Goal: Transaction & Acquisition: Purchase product/service

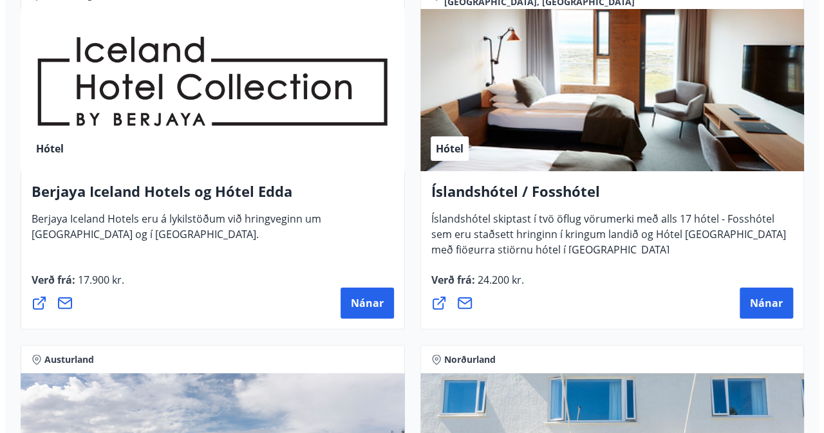
scroll to position [2462, 0]
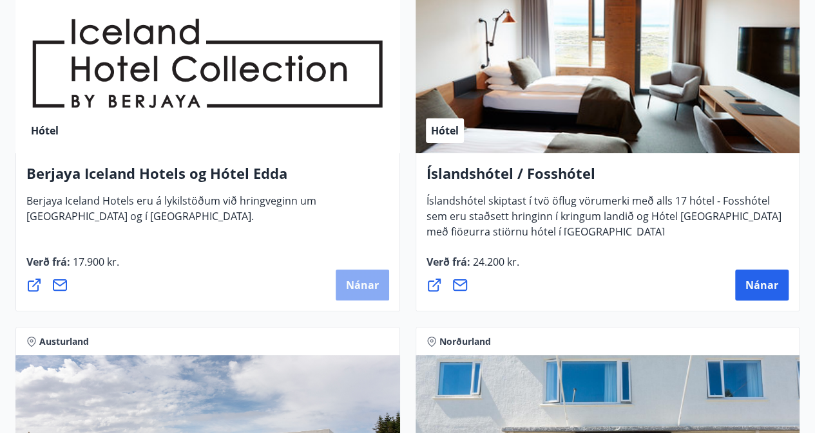
click at [357, 285] on span "Nánar" at bounding box center [362, 285] width 33 height 14
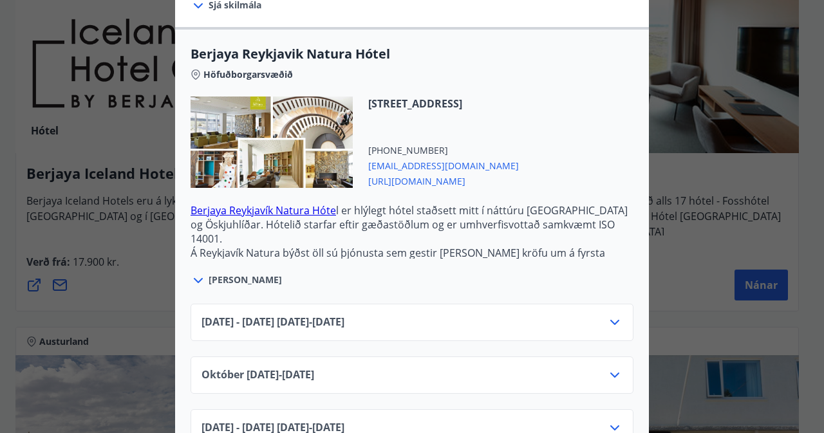
scroll to position [325, 0]
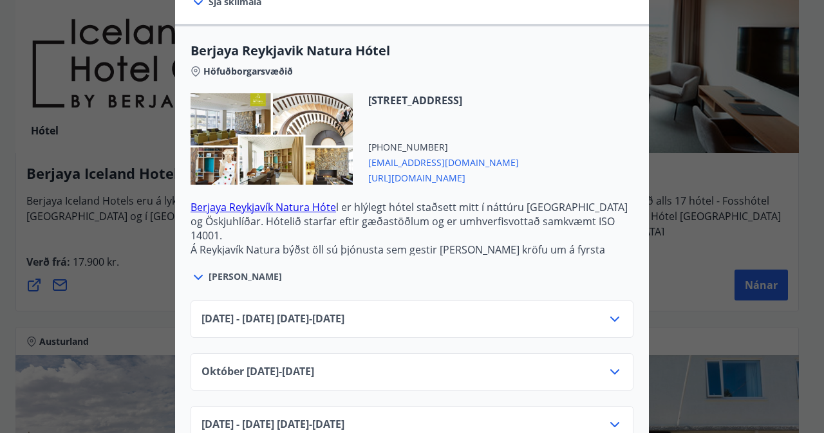
click at [193, 276] on icon at bounding box center [198, 277] width 15 height 15
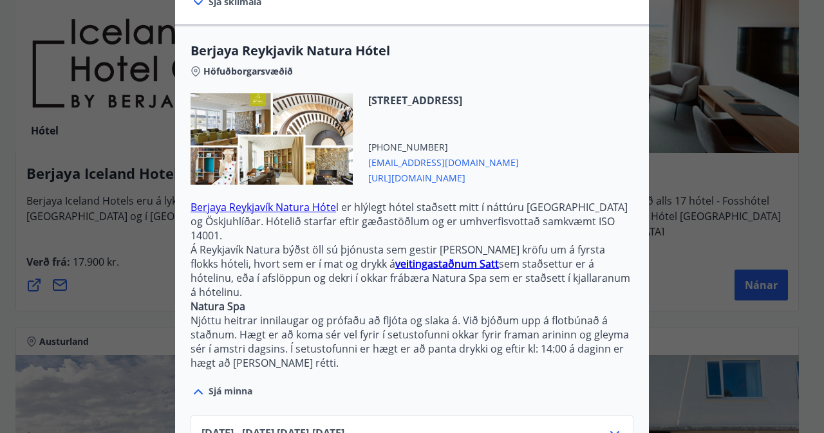
click at [610, 431] on icon at bounding box center [614, 433] width 9 height 5
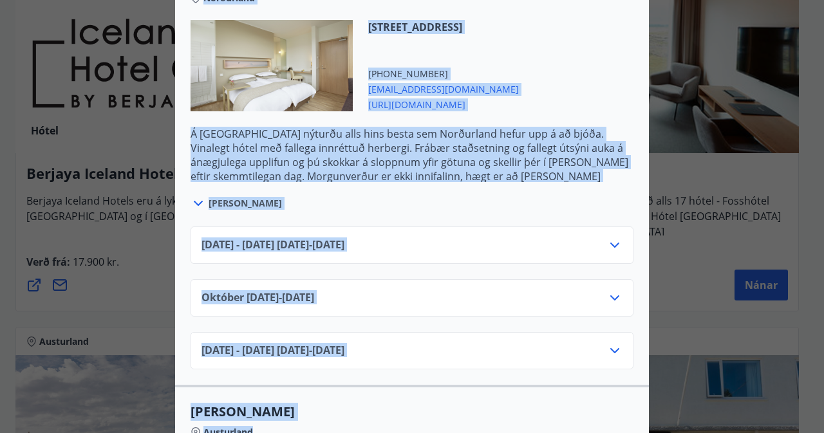
scroll to position [1019, 0]
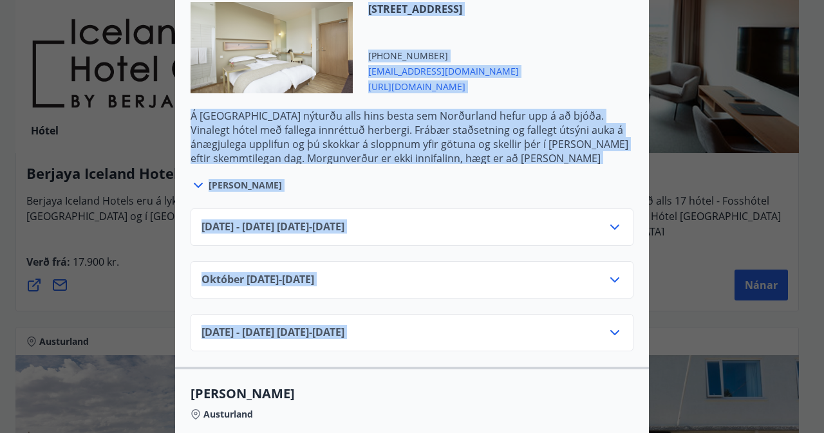
drag, startPoint x: 601, startPoint y: 316, endPoint x: 601, endPoint y: 278, distance: 37.4
click at [601, 278] on div "[DATE] - [DATE] [DATE] - [DATE] [DATE]10.25 - [DATE] [DATE] - [DATE] [DATE] - […" at bounding box center [412, 272] width 474 height 158
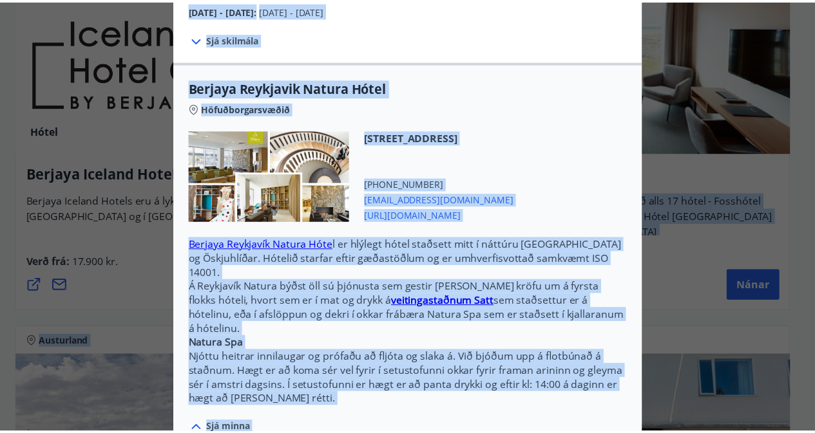
scroll to position [263, 0]
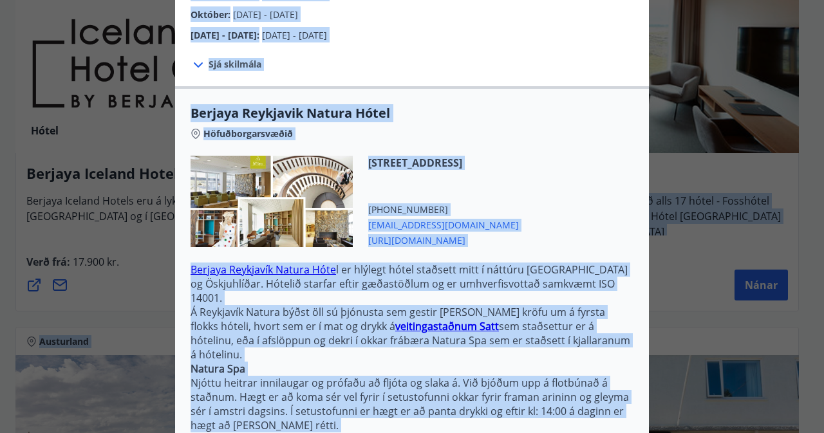
drag, startPoint x: 568, startPoint y: 149, endPoint x: 562, endPoint y: 260, distance: 110.9
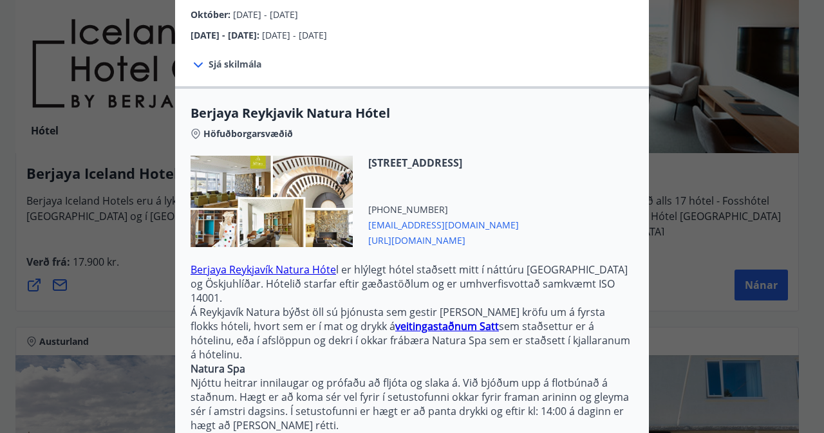
click at [519, 173] on div "[STREET_ADDRESS] [PHONE_NUMBER] [EMAIL_ADDRESS][DOMAIN_NAME] [URL][DOMAIN_NAME]" at bounding box center [436, 201] width 166 height 91
click at [192, 61] on icon at bounding box center [198, 64] width 15 height 15
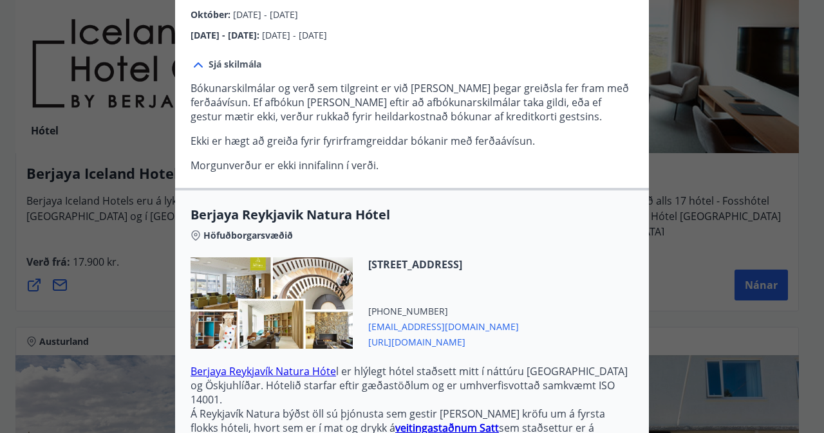
drag, startPoint x: 628, startPoint y: 223, endPoint x: 616, endPoint y: 347, distance: 124.2
click at [616, 347] on div "Berjaya Reykjavik Natura Hótel Höfuðborgarsvæðið [STREET_ADDRESS] [PHONE_NUMBER…" at bounding box center [412, 385] width 474 height 358
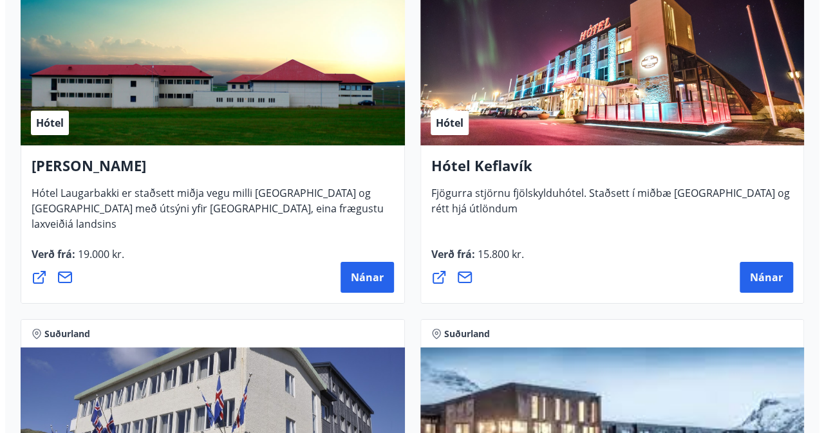
scroll to position [4640, 0]
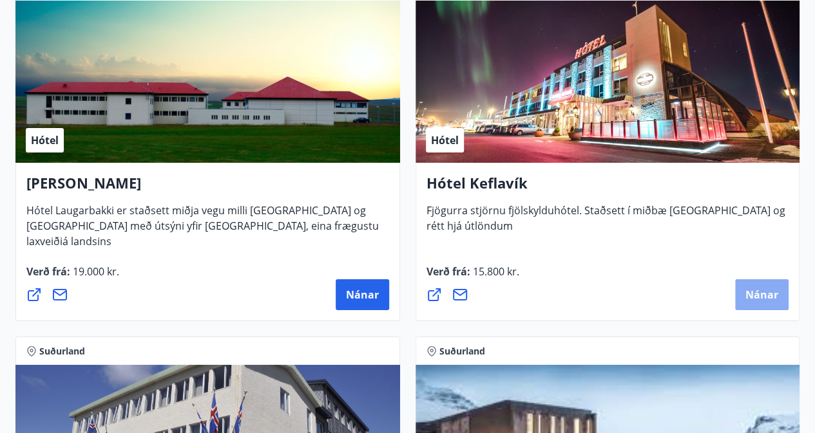
click at [747, 290] on span "Nánar" at bounding box center [761, 295] width 33 height 14
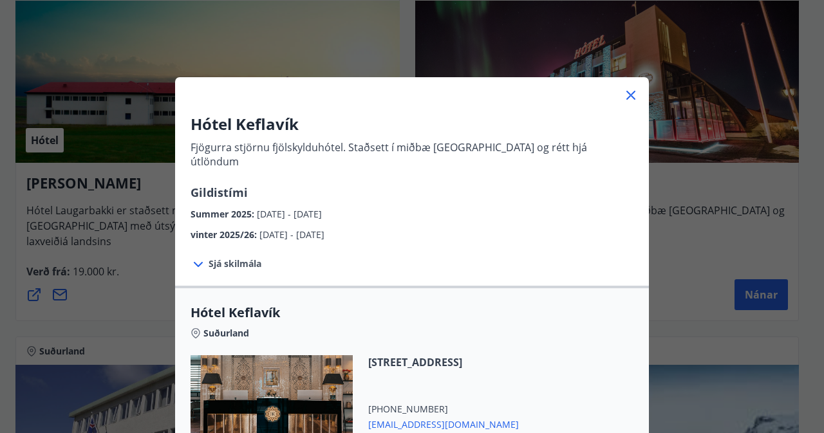
scroll to position [1, 0]
click at [234, 257] on span "Sjá skilmála" at bounding box center [235, 263] width 53 height 13
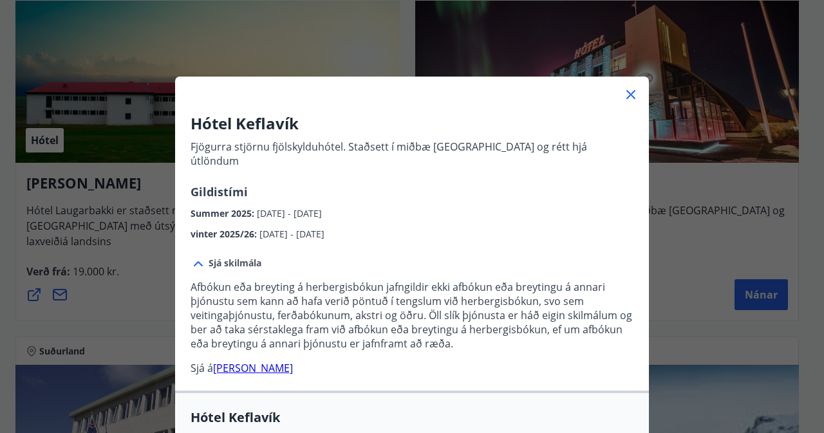
click at [632, 92] on icon at bounding box center [630, 94] width 15 height 15
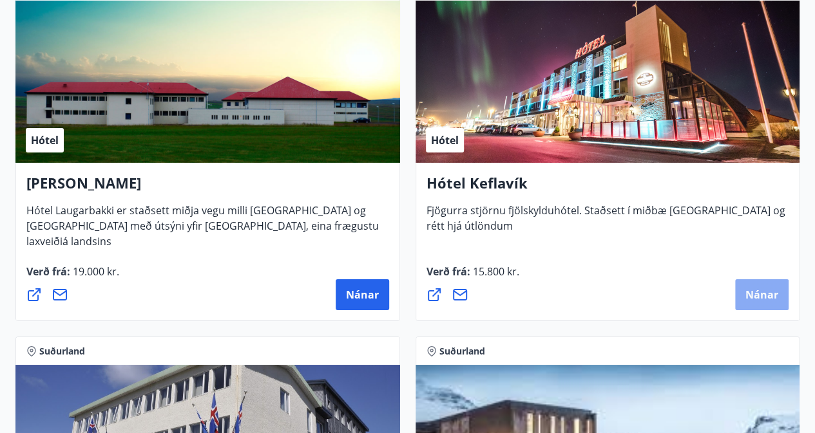
click at [755, 289] on span "Nánar" at bounding box center [761, 295] width 33 height 14
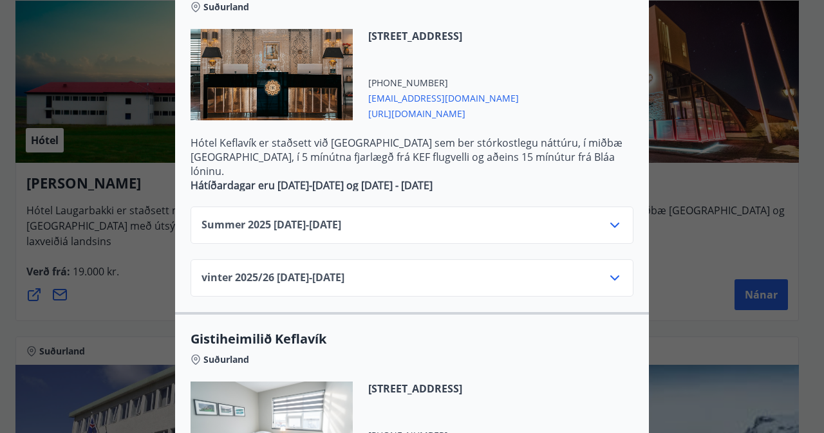
scroll to position [278, 0]
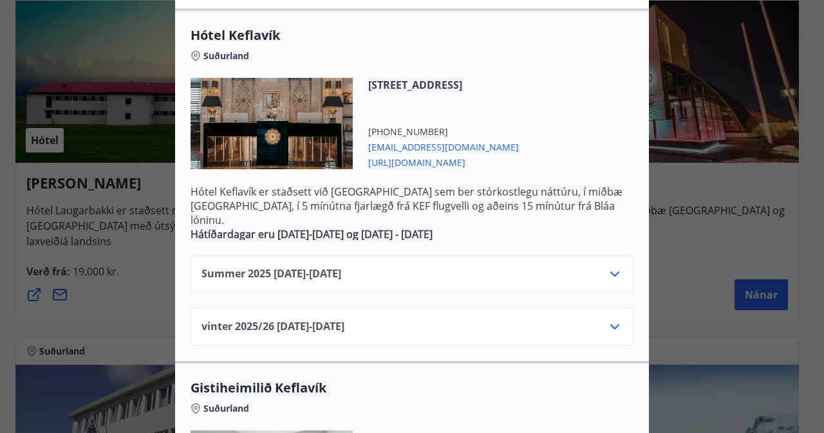
click at [610, 267] on icon at bounding box center [614, 274] width 15 height 15
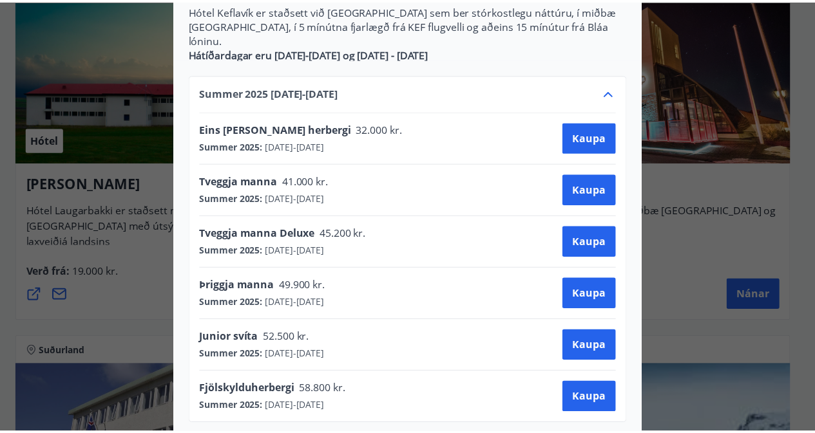
scroll to position [0, 0]
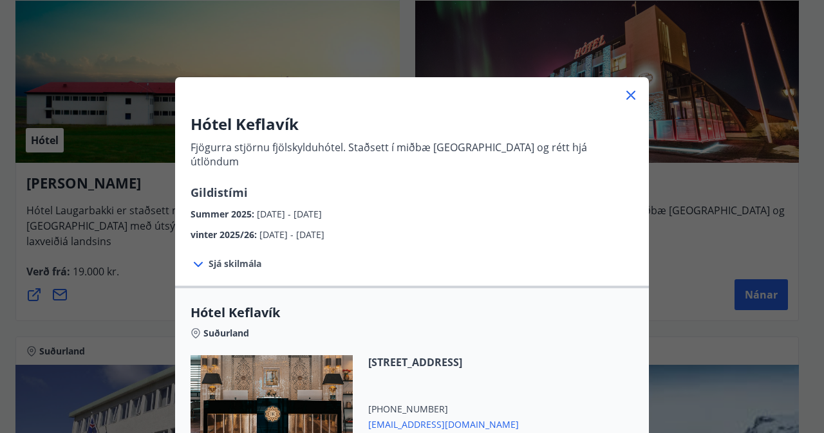
click at [670, 183] on div "Hótel Keflavík Fjögurra stjörnu fjölskylduhótel. Staðsett í miðbæ [GEOGRAPHIC_D…" at bounding box center [412, 216] width 824 height 433
click at [630, 95] on icon at bounding box center [631, 96] width 2 height 2
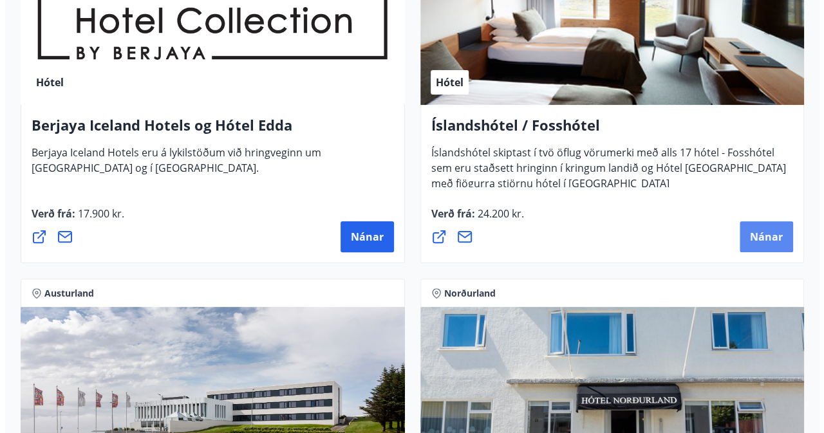
scroll to position [2529, 0]
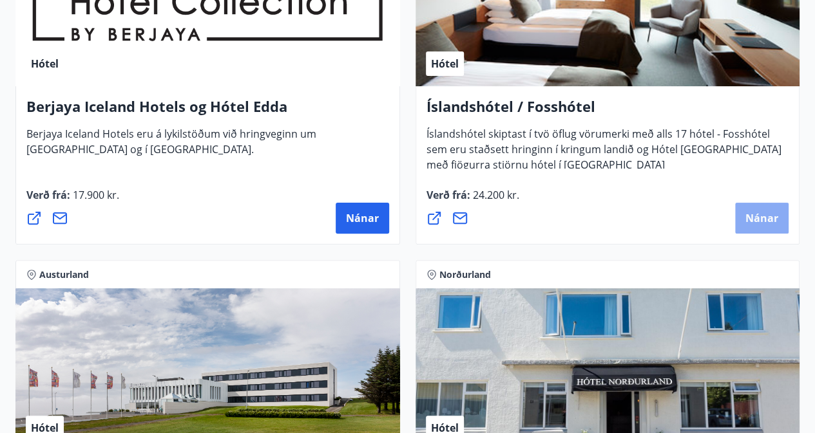
click at [757, 221] on span "Nánar" at bounding box center [761, 218] width 33 height 14
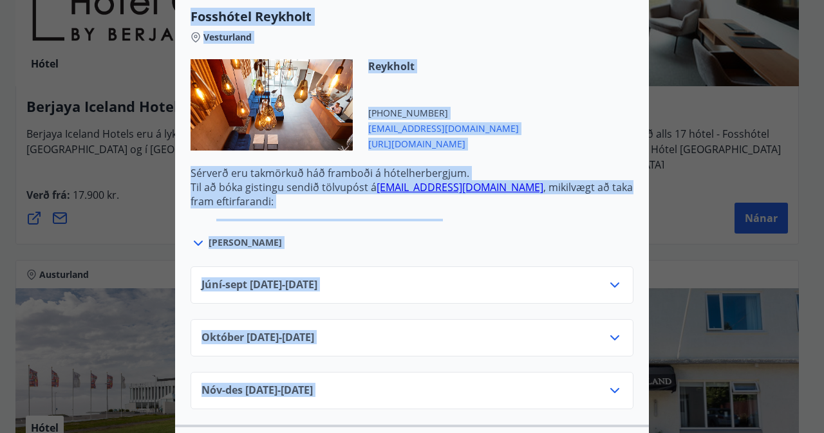
scroll to position [484, 0]
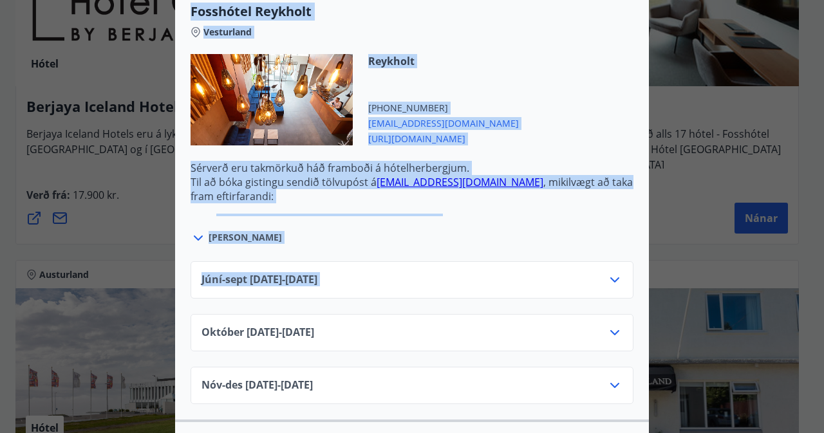
drag, startPoint x: 636, startPoint y: 205, endPoint x: 598, endPoint y: 252, distance: 60.5
click at [598, 261] on div "Júní-[DATE]06.25 - [DATE]" at bounding box center [412, 279] width 443 height 37
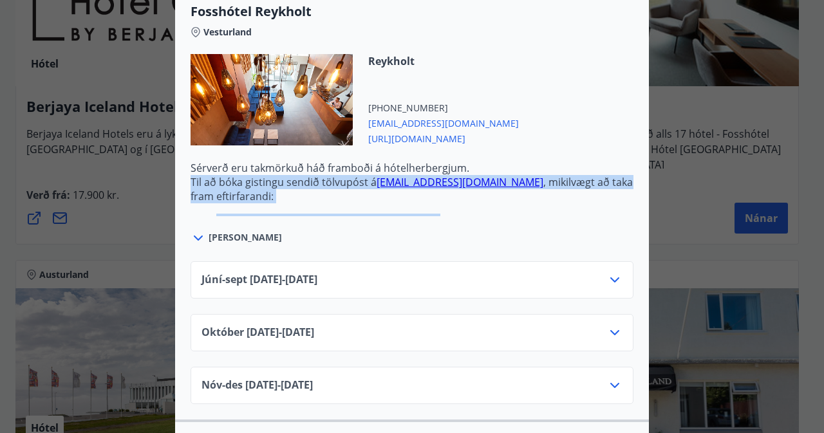
drag, startPoint x: 638, startPoint y: 189, endPoint x: 626, endPoint y: 147, distance: 43.4
click at [626, 147] on div "Fosshótel Reykholt Vesturland Reykholt [PHONE_NUMBER] [EMAIL_ADDRESS][DOMAIN_NA…" at bounding box center [412, 124] width 474 height 243
click at [610, 272] on icon at bounding box center [614, 279] width 15 height 15
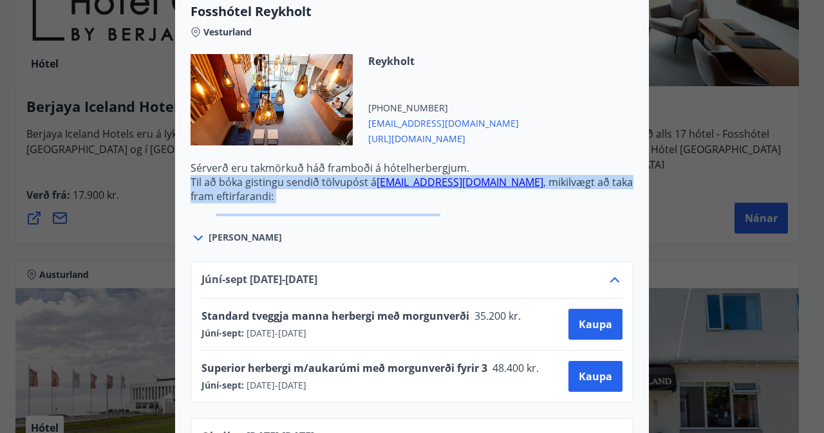
click at [609, 272] on icon at bounding box center [614, 279] width 15 height 15
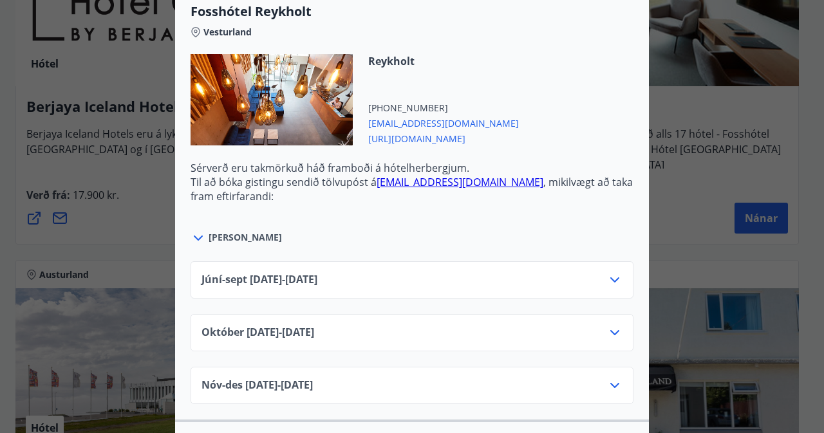
click at [583, 229] on div "[PERSON_NAME]" at bounding box center [412, 231] width 443 height 30
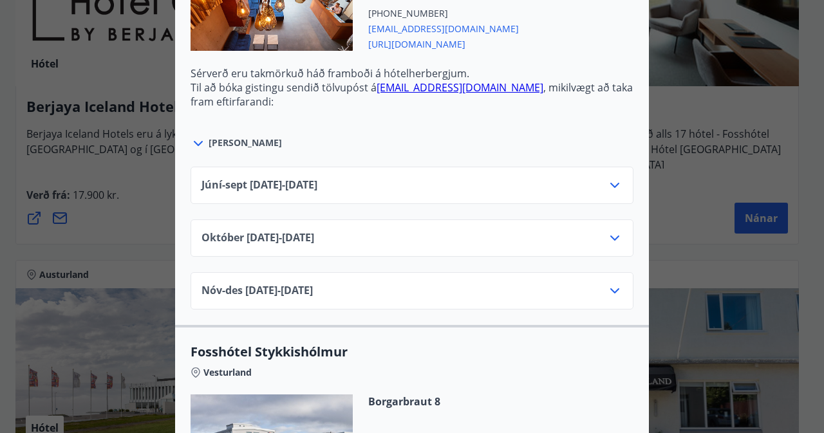
scroll to position [580, 0]
click at [610, 230] on icon at bounding box center [614, 237] width 15 height 15
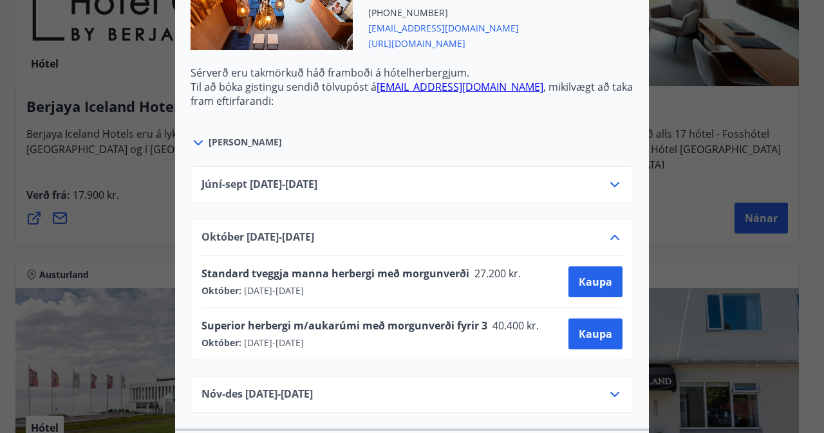
click at [610, 235] on icon at bounding box center [614, 237] width 9 height 5
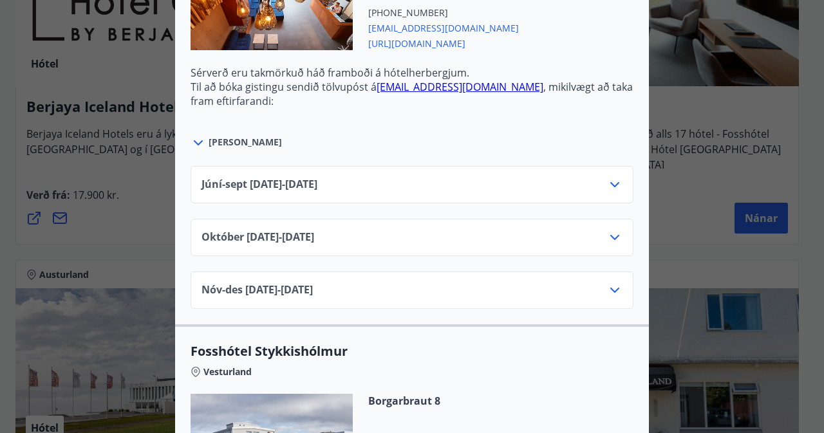
click at [609, 283] on icon at bounding box center [614, 290] width 15 height 15
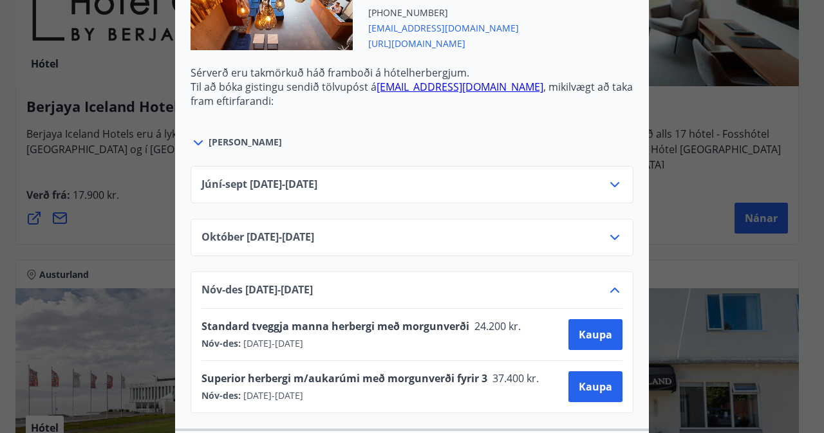
click at [609, 283] on icon at bounding box center [614, 290] width 15 height 15
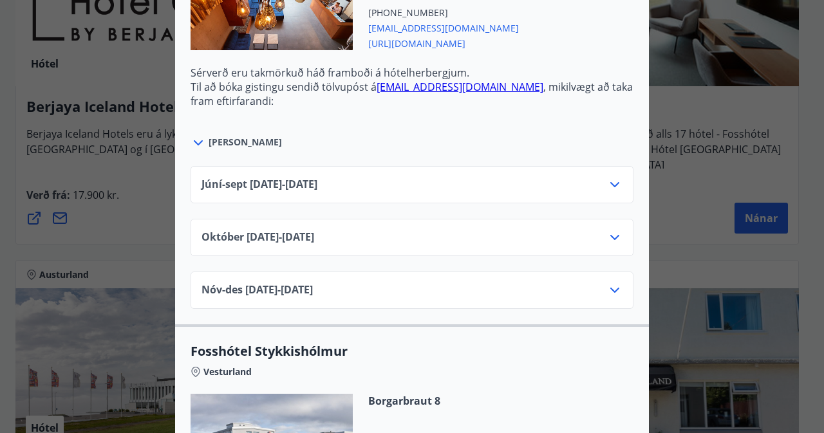
click at [609, 230] on icon at bounding box center [614, 237] width 15 height 15
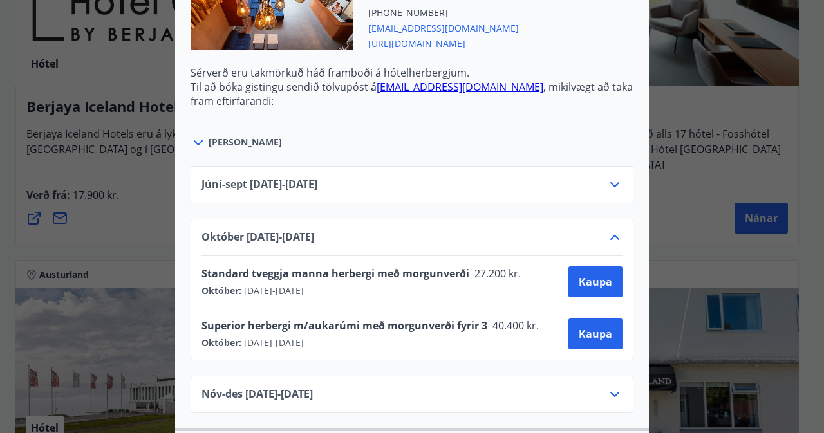
click at [609, 230] on icon at bounding box center [614, 237] width 15 height 15
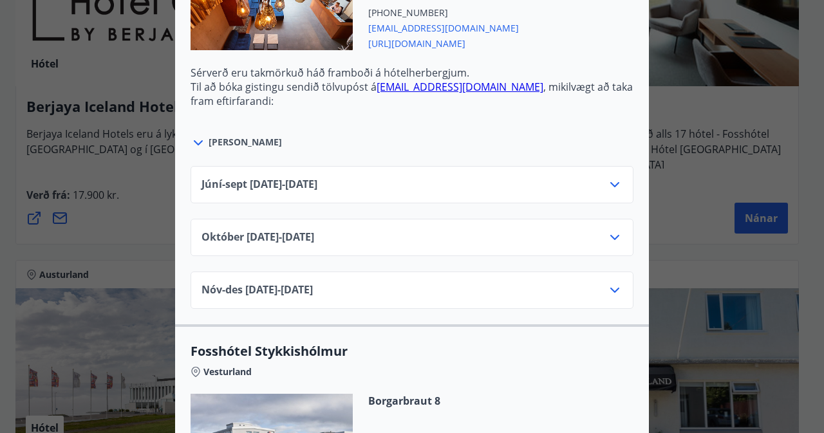
click at [609, 177] on icon at bounding box center [614, 184] width 15 height 15
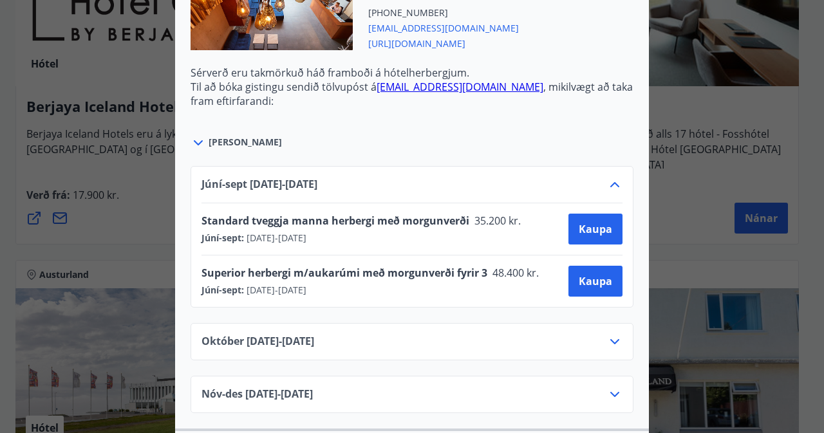
click at [609, 177] on icon at bounding box center [614, 184] width 15 height 15
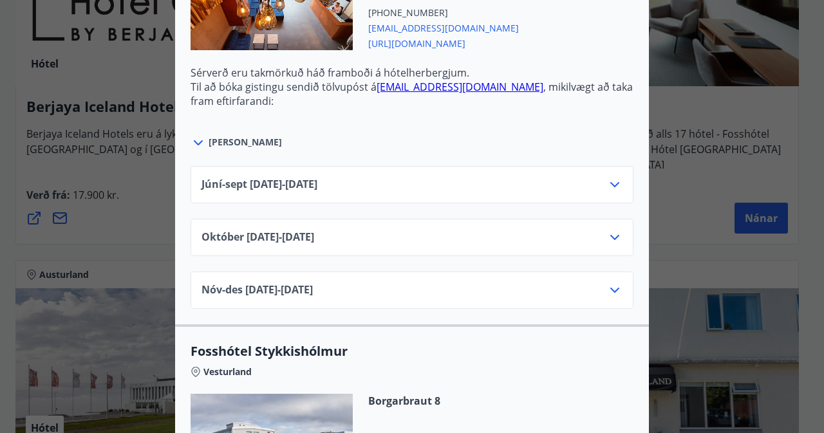
click at [194, 140] on icon at bounding box center [198, 142] width 9 height 5
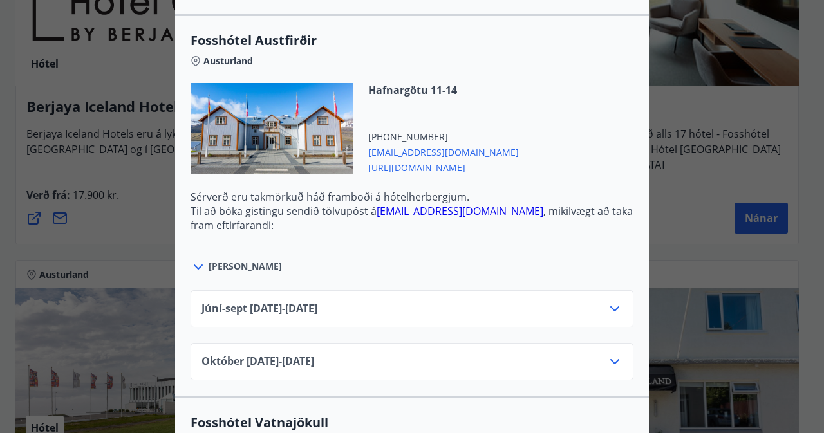
scroll to position [3130, 0]
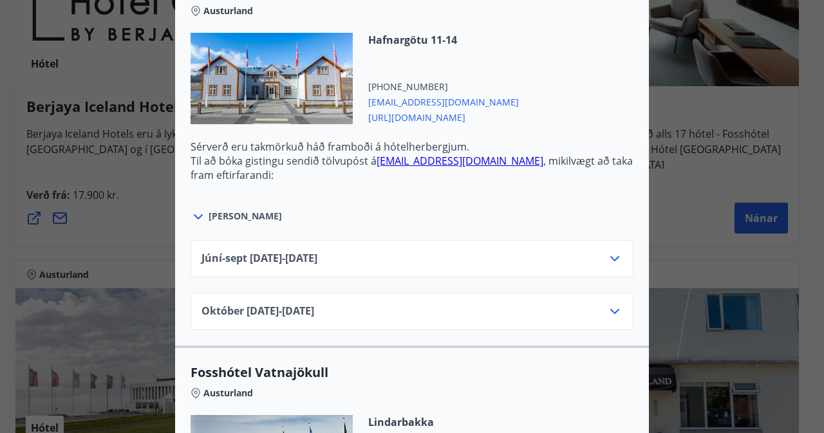
click at [610, 304] on icon at bounding box center [614, 311] width 15 height 15
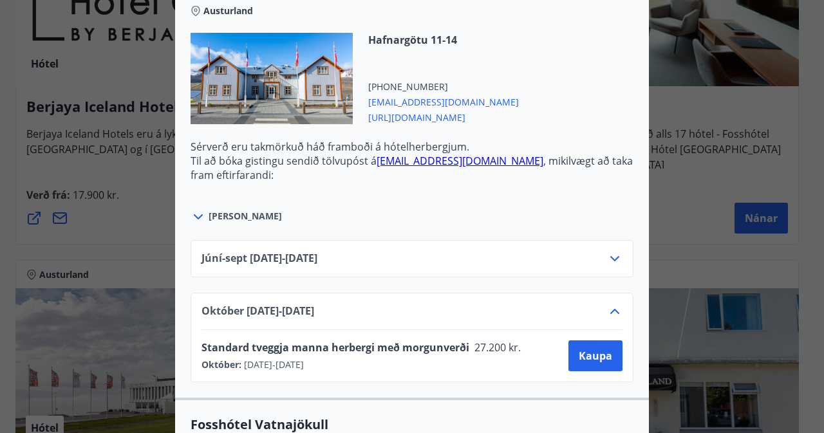
click at [610, 251] on icon at bounding box center [614, 258] width 15 height 15
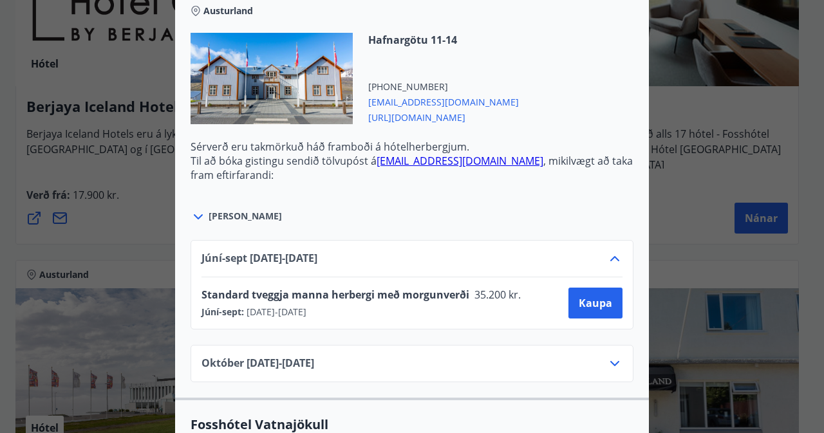
click at [612, 356] on icon at bounding box center [614, 363] width 15 height 15
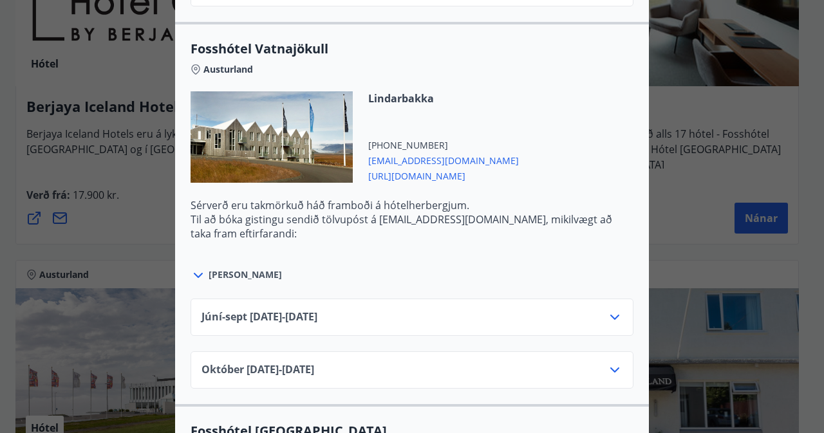
scroll to position [3516, 0]
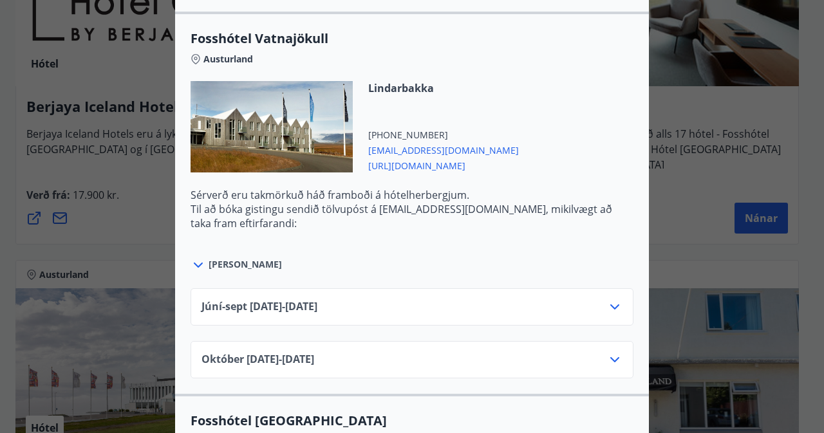
click at [609, 352] on icon at bounding box center [614, 359] width 15 height 15
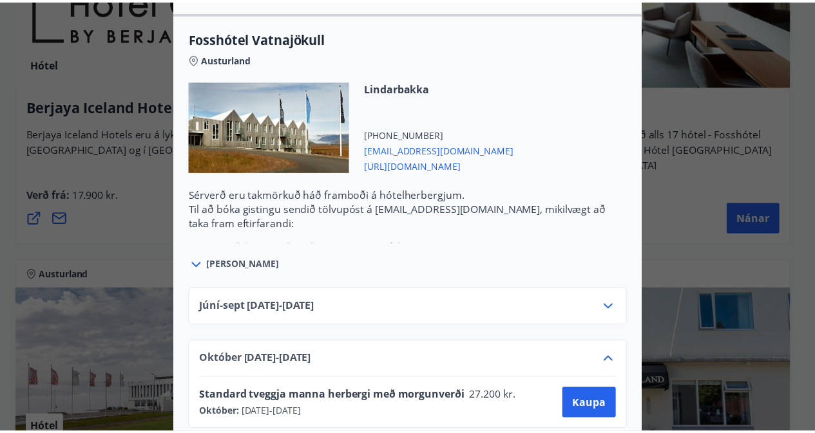
scroll to position [0, 0]
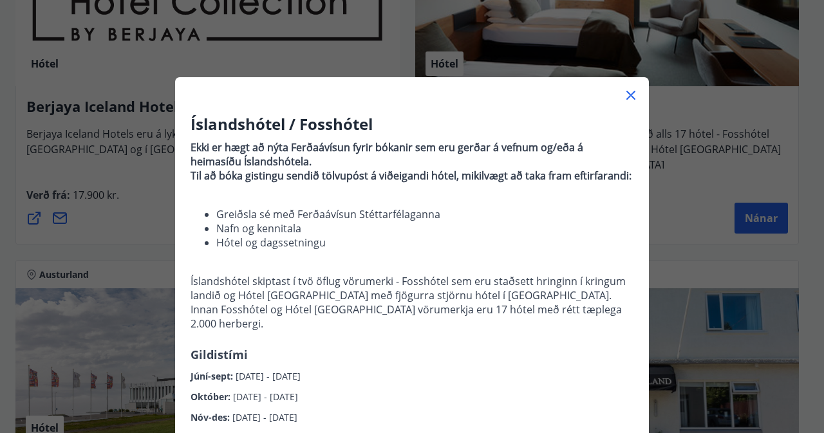
click at [659, 176] on div "Íslandshótel / Fosshótel Ekki er hægt að nýta Ferðaávísun fyrir bókanir sem eru…" at bounding box center [412, 216] width 824 height 433
click at [627, 93] on icon at bounding box center [630, 95] width 15 height 15
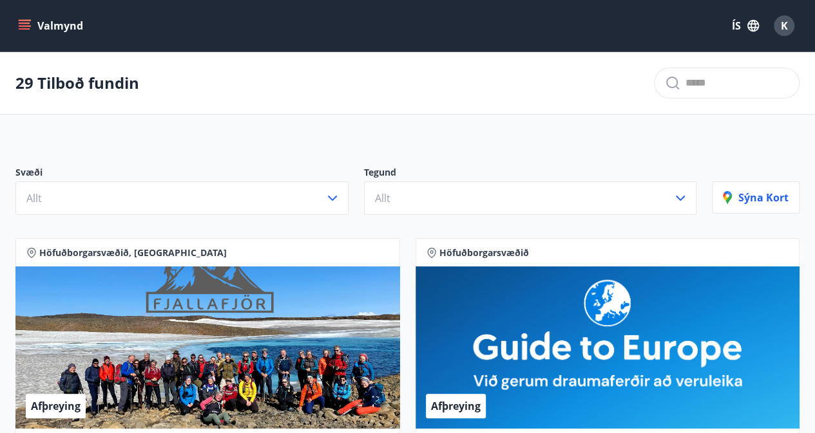
click at [26, 24] on icon "menu" at bounding box center [24, 25] width 13 height 13
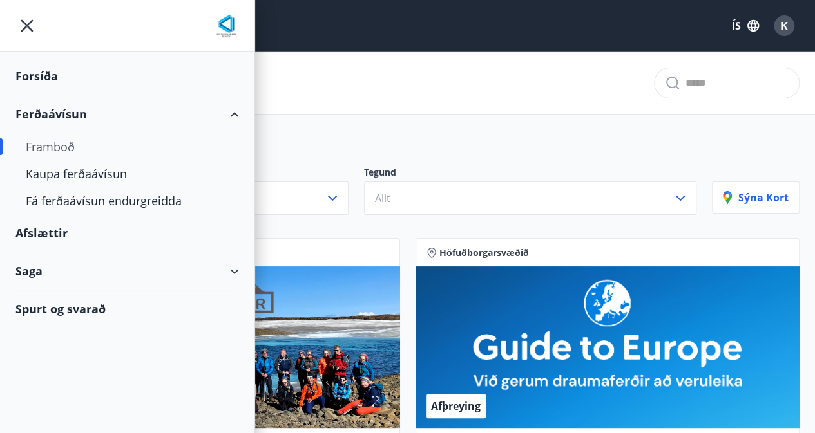
click at [59, 266] on div "Saga" at bounding box center [126, 271] width 223 height 38
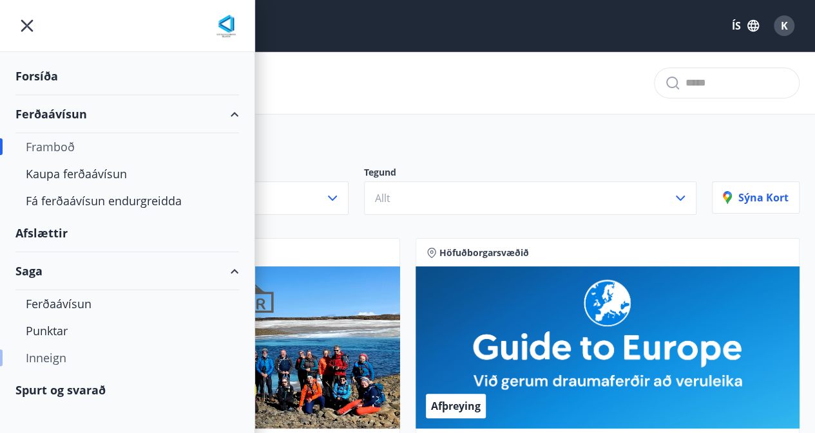
click at [58, 356] on div "Inneign" at bounding box center [127, 358] width 203 height 27
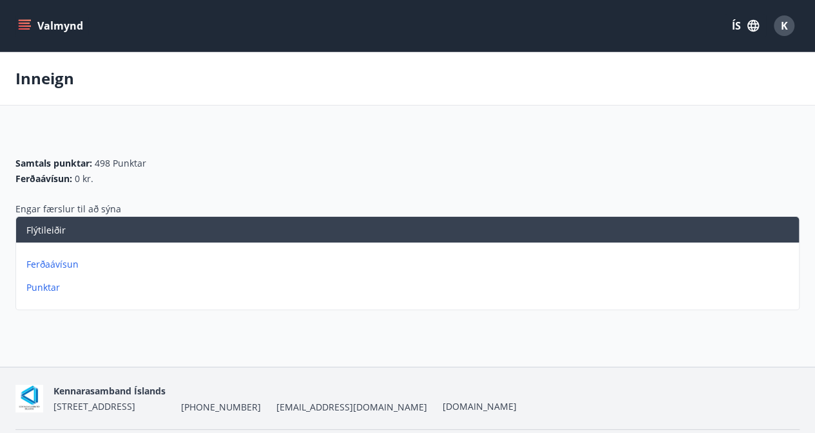
drag, startPoint x: 605, startPoint y: 254, endPoint x: 490, endPoint y: 265, distance: 115.7
click at [490, 265] on div "Ferðaávísun Punktar" at bounding box center [407, 271] width 782 height 57
click at [71, 265] on p "Ferðaávísun" at bounding box center [409, 264] width 767 height 13
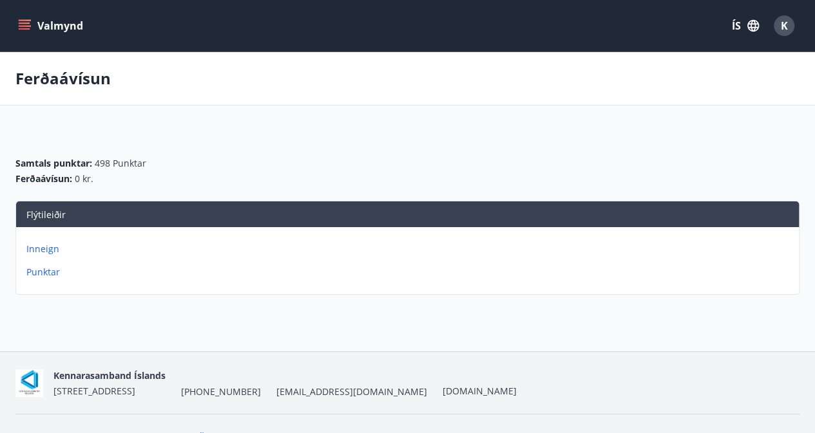
click at [36, 245] on p "Inneign" at bounding box center [409, 249] width 767 height 13
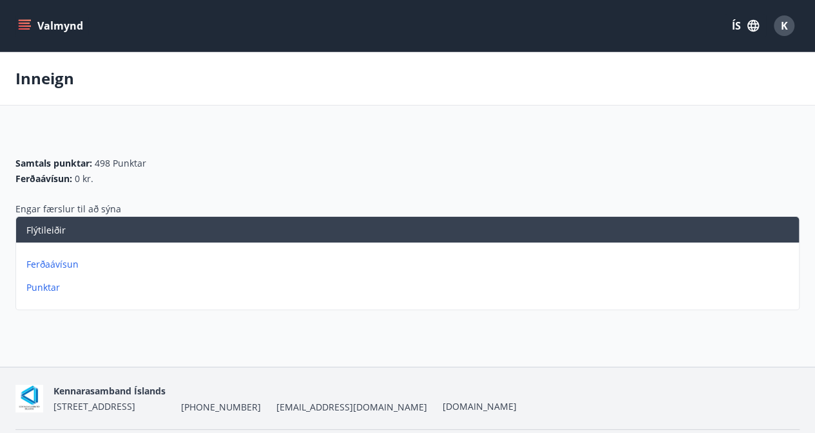
click at [44, 286] on p "Punktar" at bounding box center [409, 287] width 767 height 13
click at [22, 23] on icon "menu" at bounding box center [25, 23] width 12 height 1
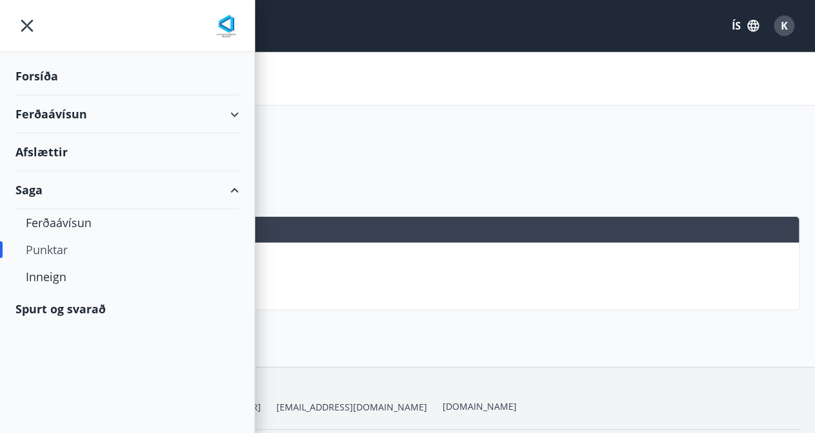
click at [32, 151] on div "Afslættir" at bounding box center [126, 152] width 223 height 38
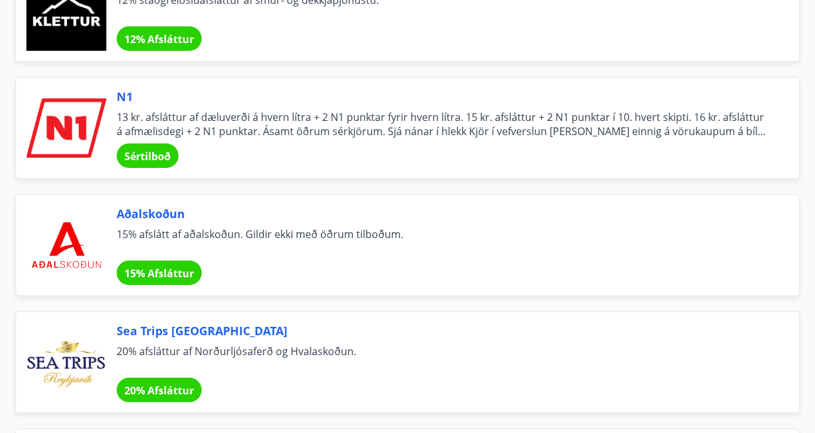
scroll to position [4566, 0]
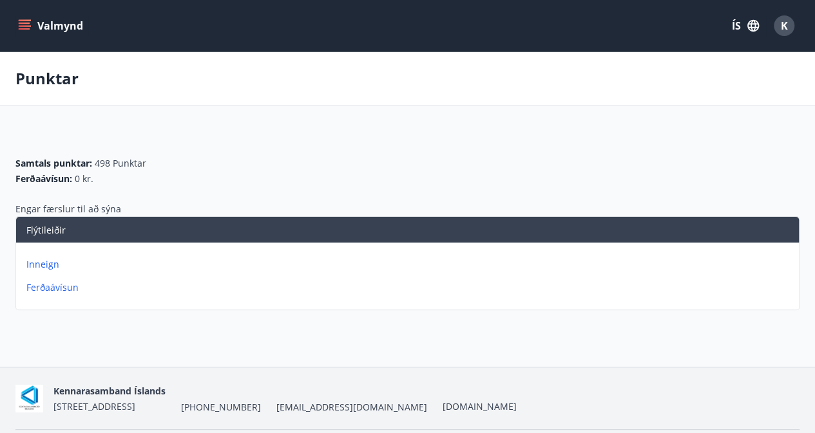
click at [26, 24] on icon "menu" at bounding box center [24, 25] width 13 height 13
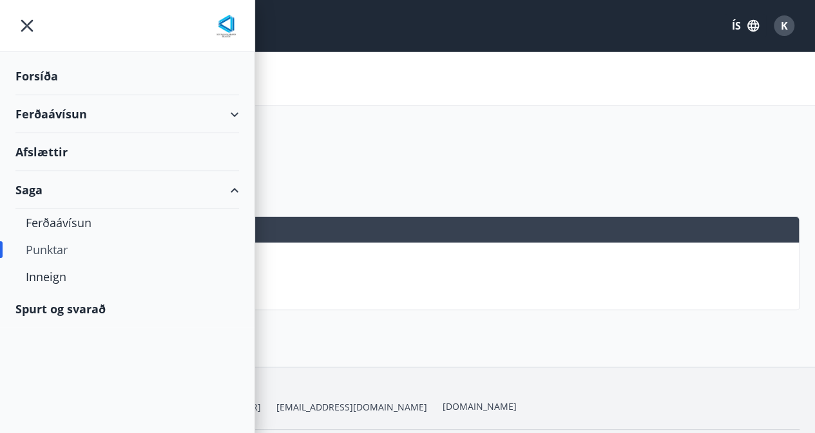
click at [50, 106] on div "Ferðaávísun" at bounding box center [126, 114] width 223 height 38
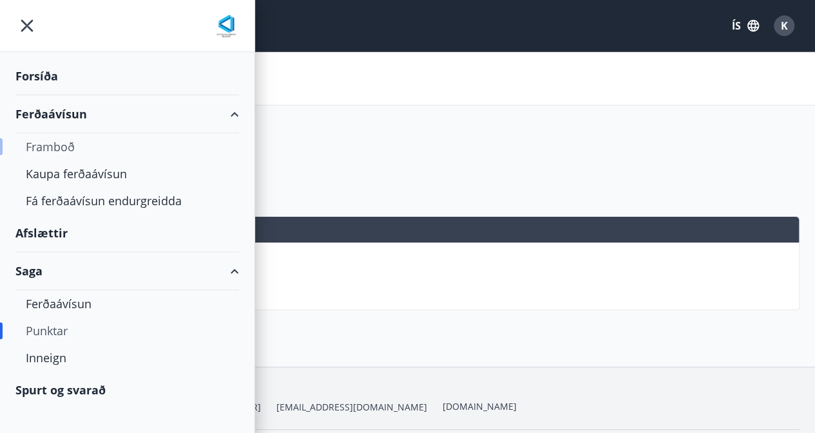
click at [48, 153] on div "Framboð" at bounding box center [127, 146] width 203 height 27
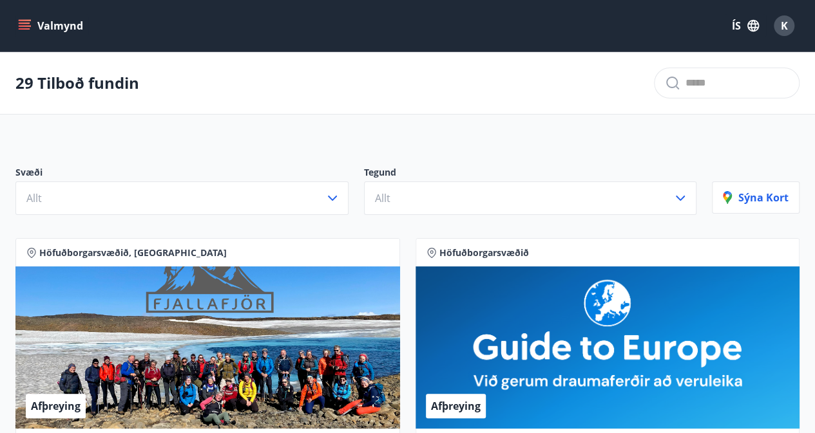
click at [23, 26] on icon "menu" at bounding box center [26, 25] width 14 height 1
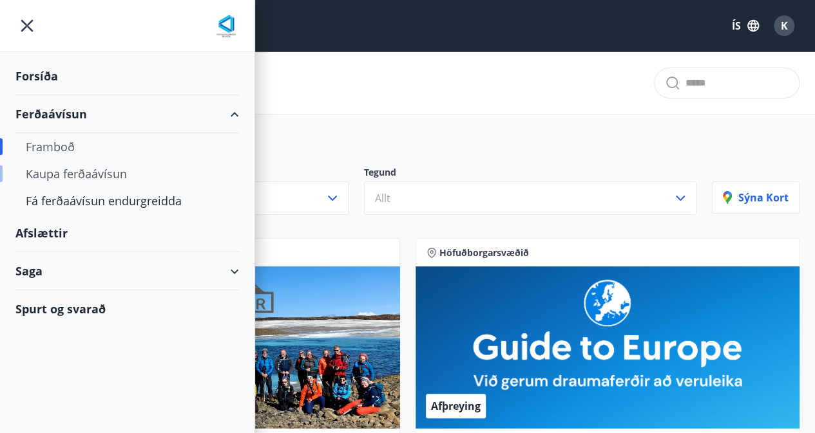
click at [52, 173] on div "Kaupa ferðaávísun" at bounding box center [127, 173] width 203 height 27
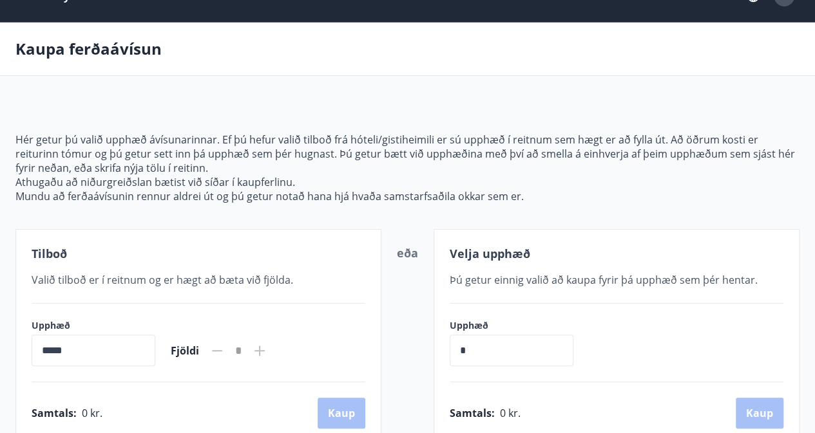
scroll to position [28, 0]
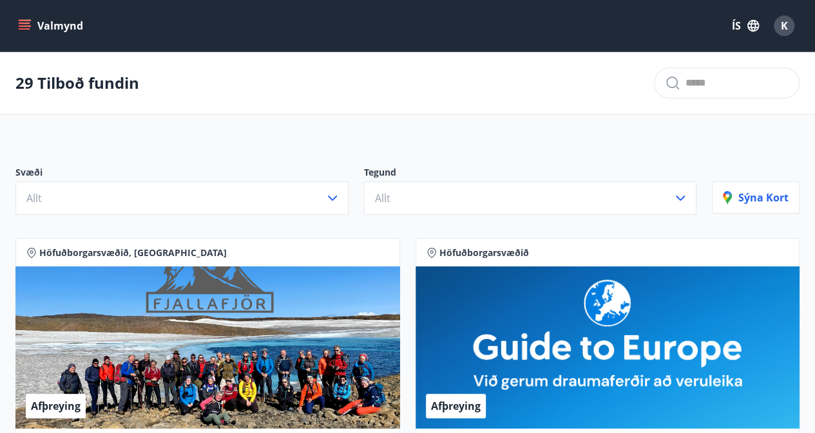
click at [23, 30] on icon "menu" at bounding box center [24, 25] width 13 height 13
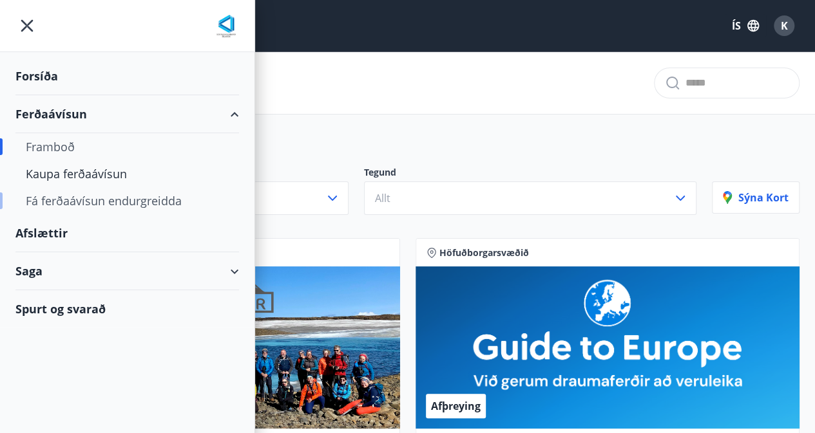
click at [52, 202] on div "Fá ferðaávísun endurgreidda" at bounding box center [127, 200] width 203 height 27
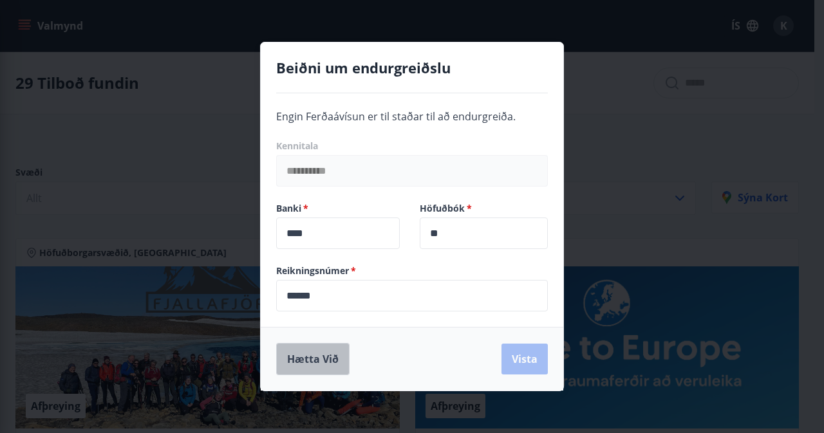
click at [308, 357] on button "Hætta við" at bounding box center [312, 359] width 73 height 32
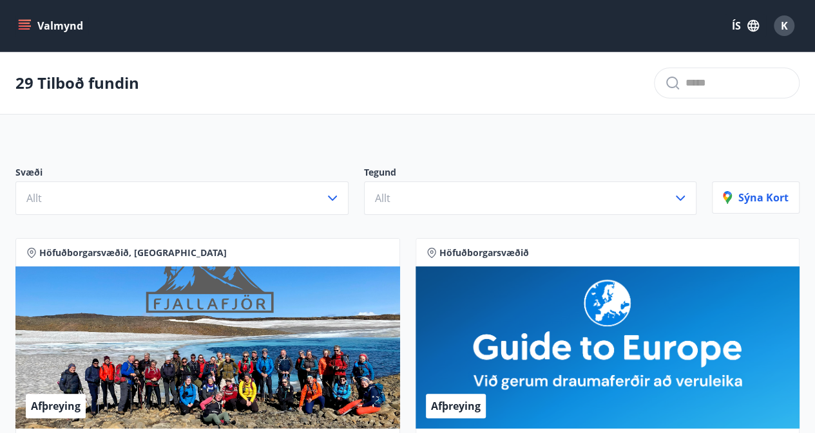
click at [31, 24] on button "Valmynd" at bounding box center [51, 25] width 73 height 23
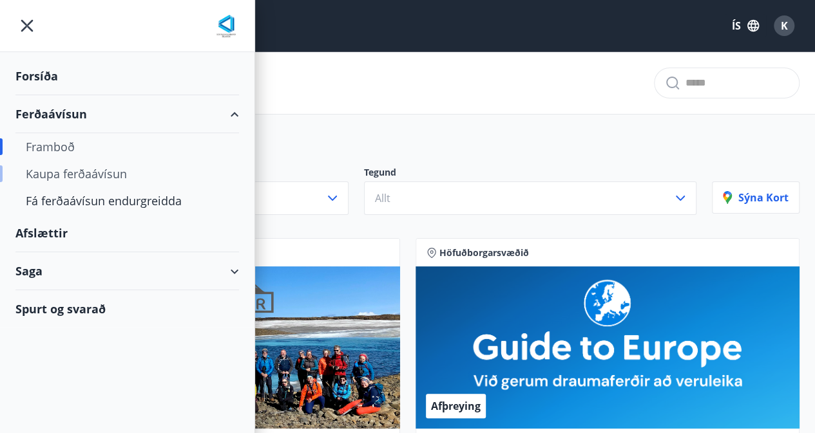
click at [55, 177] on div "Kaupa ferðaávísun" at bounding box center [127, 173] width 203 height 27
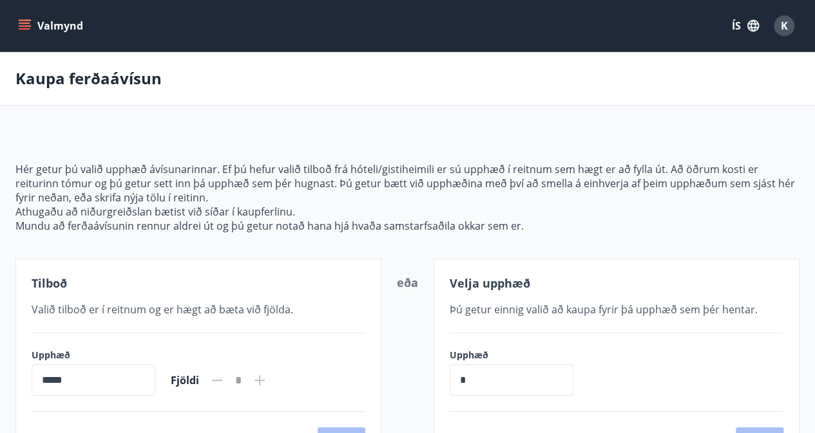
click at [155, 377] on input "*****" at bounding box center [94, 380] width 124 height 32
click at [62, 377] on input "*****" at bounding box center [94, 380] width 124 height 32
click at [43, 377] on input "*****" at bounding box center [94, 380] width 124 height 32
click at [84, 305] on span "Valið tilboð er í reitnum og er hægt að bæta við fjölda." at bounding box center [162, 310] width 261 height 14
click at [487, 377] on input "*" at bounding box center [511, 380] width 124 height 32
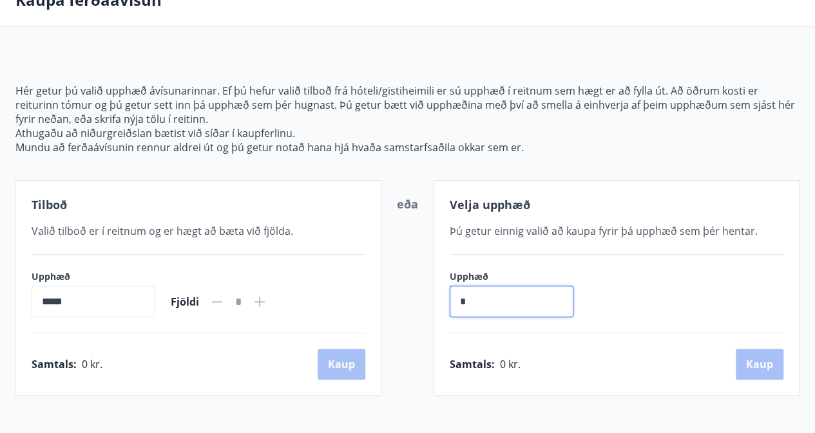
scroll to position [30, 0]
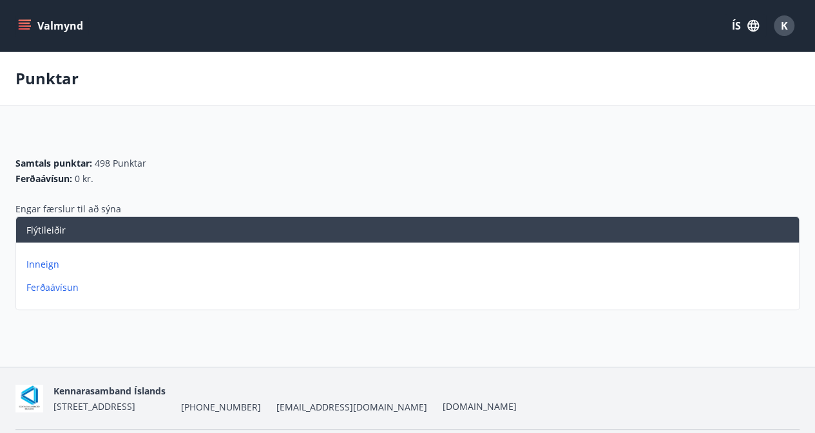
click at [22, 26] on icon "menu" at bounding box center [24, 25] width 13 height 13
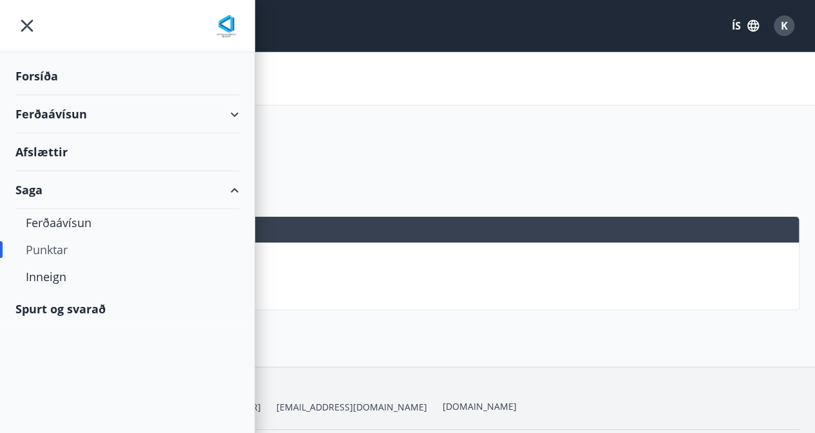
click at [36, 73] on div "Forsíða" at bounding box center [126, 76] width 223 height 38
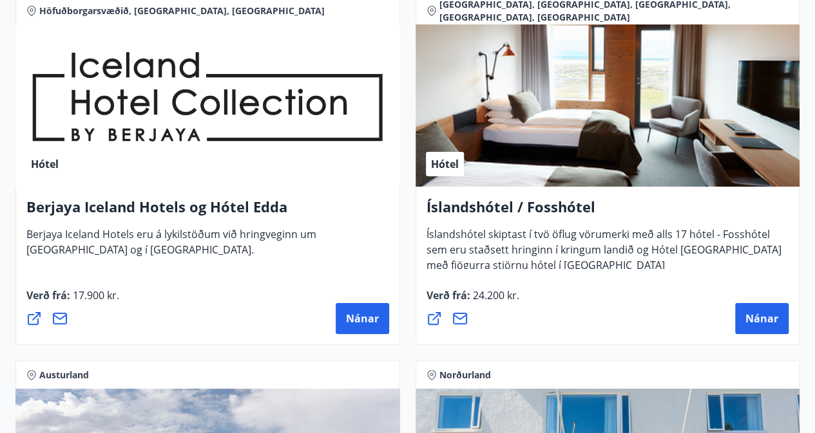
scroll to position [2417, 0]
